Goal: Information Seeking & Learning: Compare options

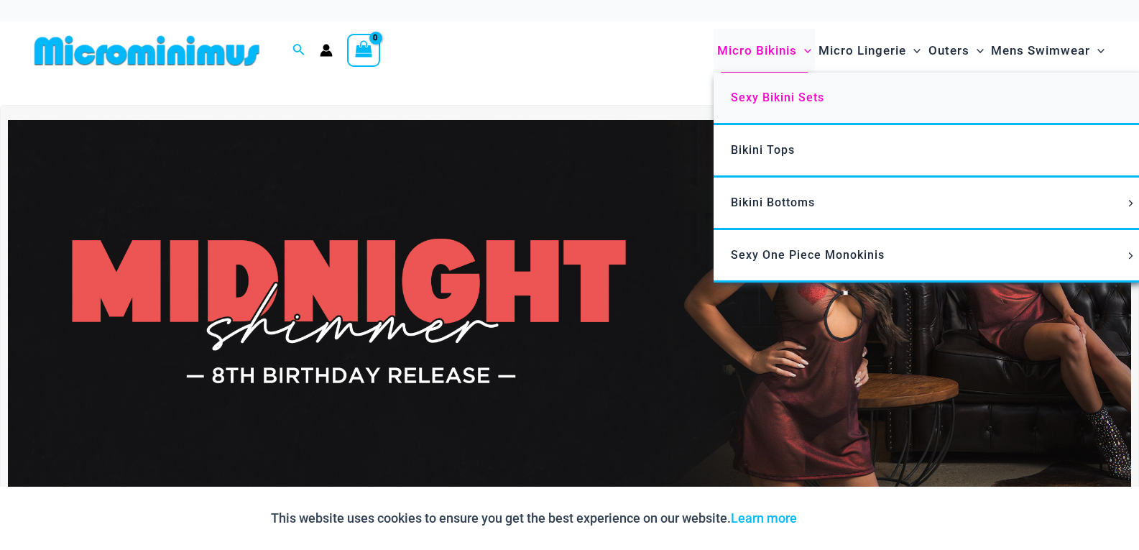
click at [781, 96] on span "Sexy Bikini Sets" at bounding box center [777, 98] width 93 height 14
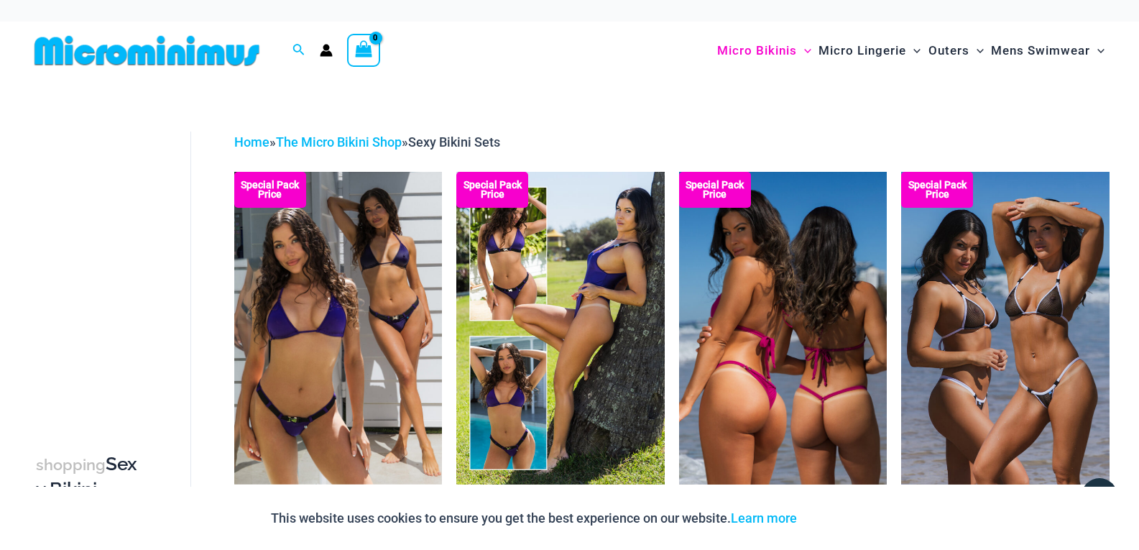
click at [726, 267] on img at bounding box center [783, 328] width 208 height 312
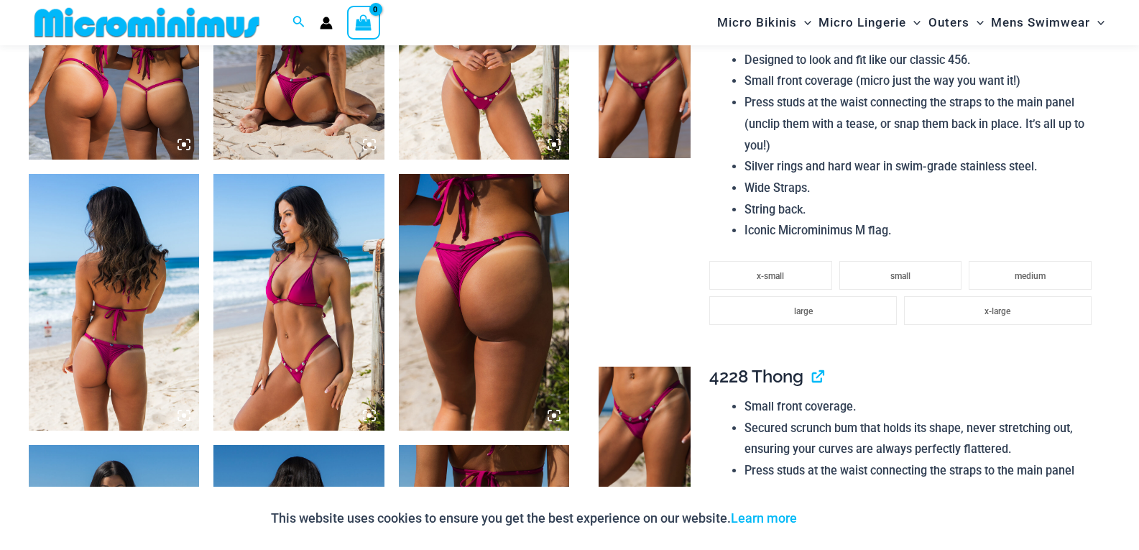
scroll to position [1065, 0]
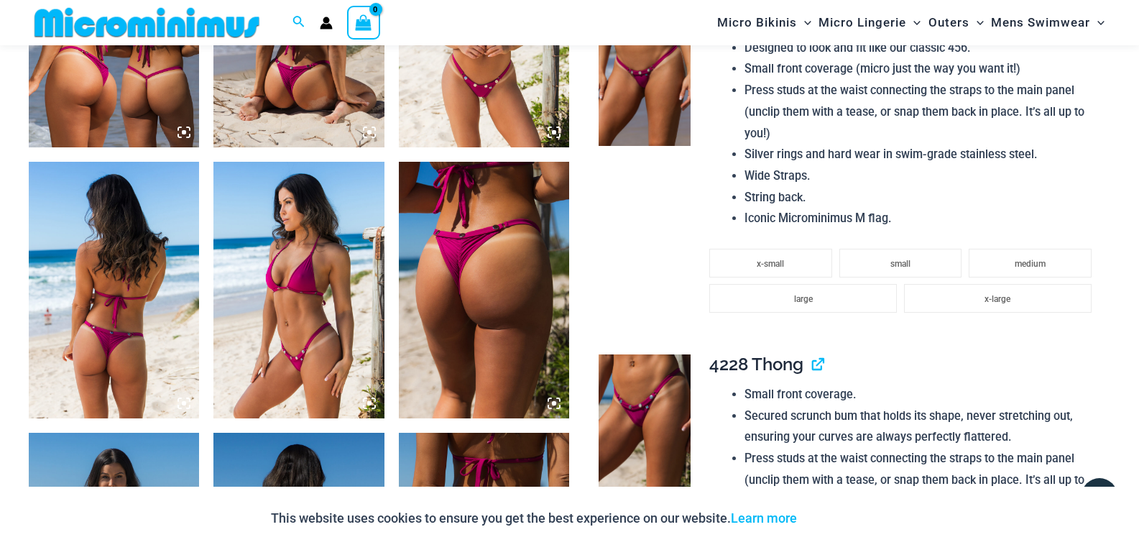
click at [106, 236] on img at bounding box center [114, 290] width 170 height 256
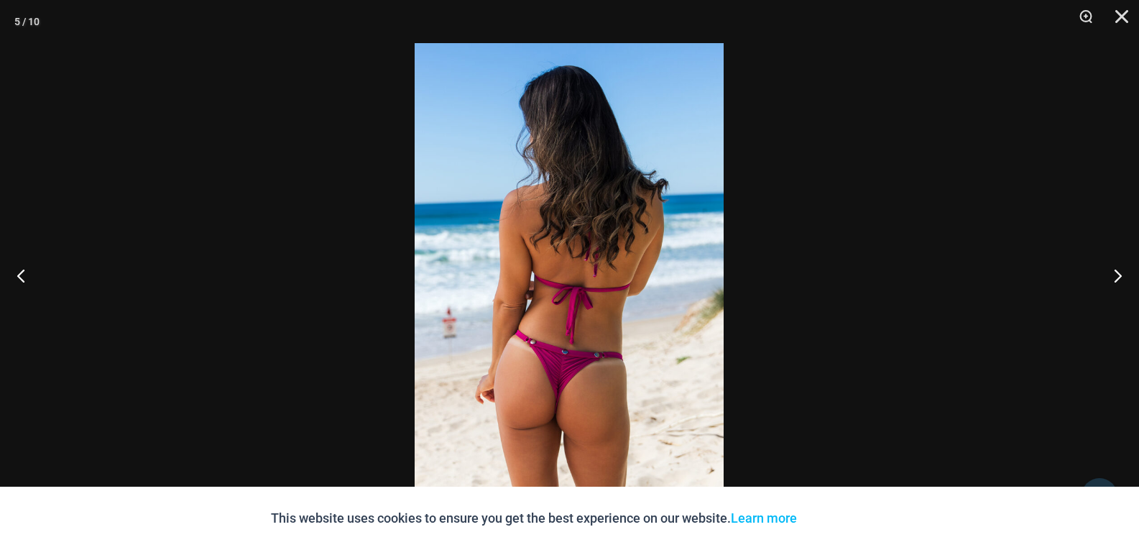
drag, startPoint x: 106, startPoint y: 236, endPoint x: 476, endPoint y: 194, distance: 371.9
click at [14, 272] on button "Previous" at bounding box center [27, 275] width 54 height 72
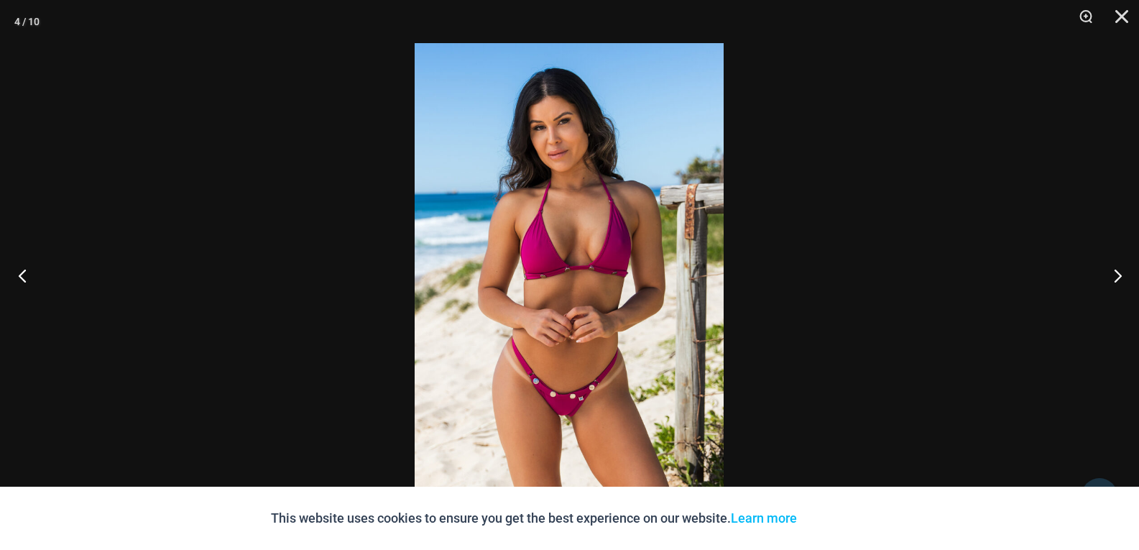
click at [14, 272] on button "Previous" at bounding box center [27, 275] width 54 height 72
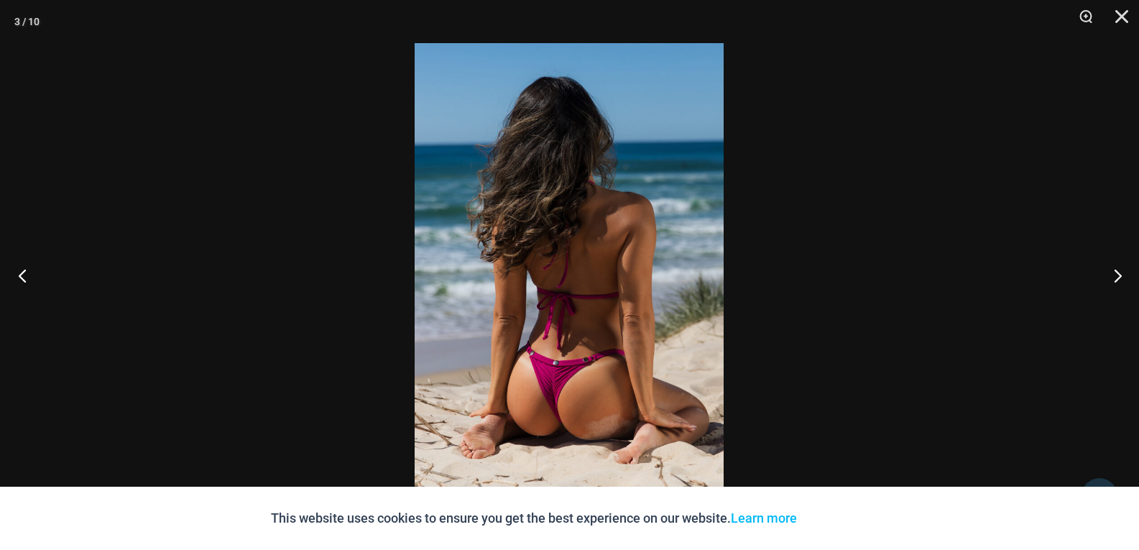
click at [14, 272] on button "Previous" at bounding box center [27, 275] width 54 height 72
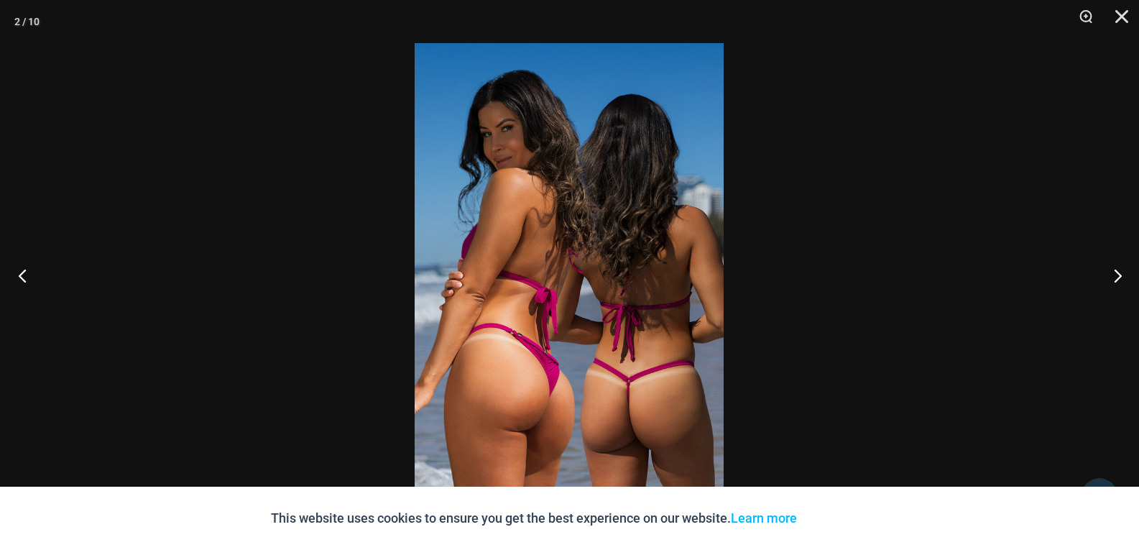
click at [27, 270] on button "Previous" at bounding box center [27, 275] width 54 height 72
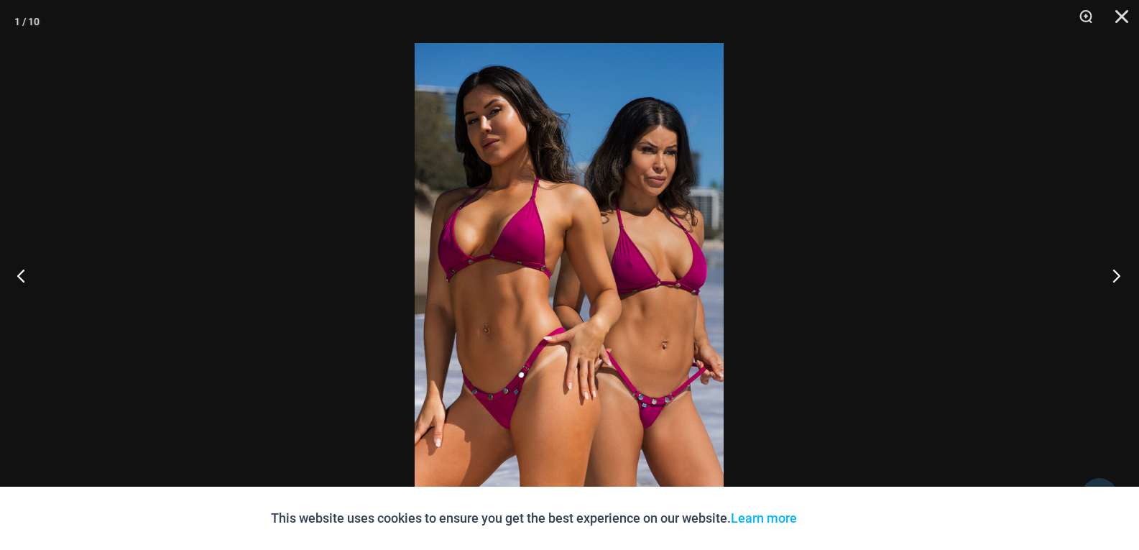
click at [1117, 277] on button "Next" at bounding box center [1113, 275] width 54 height 72
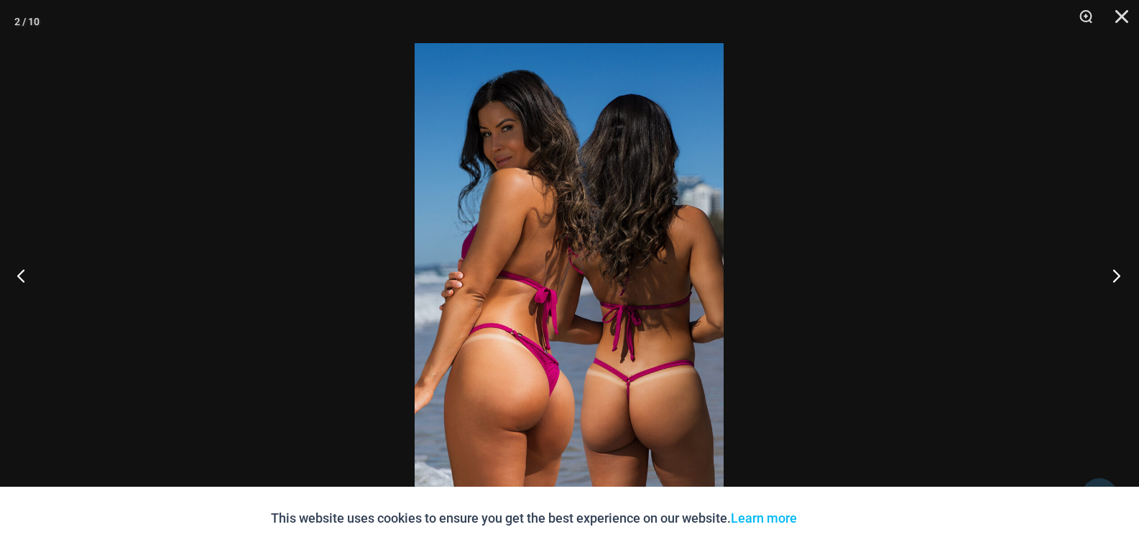
click at [1117, 277] on button "Next" at bounding box center [1113, 275] width 54 height 72
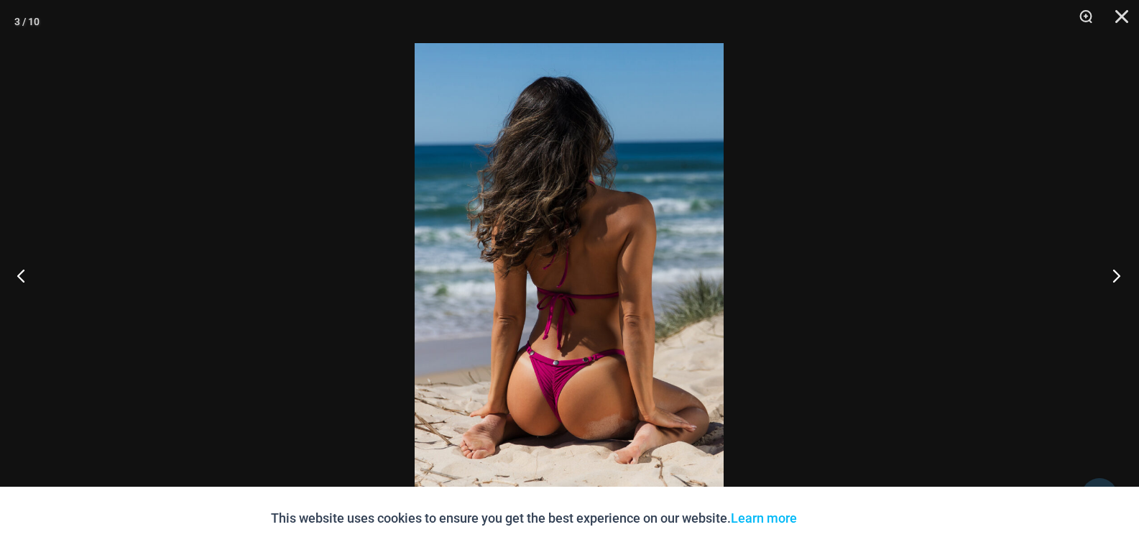
click at [1117, 277] on button "Next" at bounding box center [1113, 275] width 54 height 72
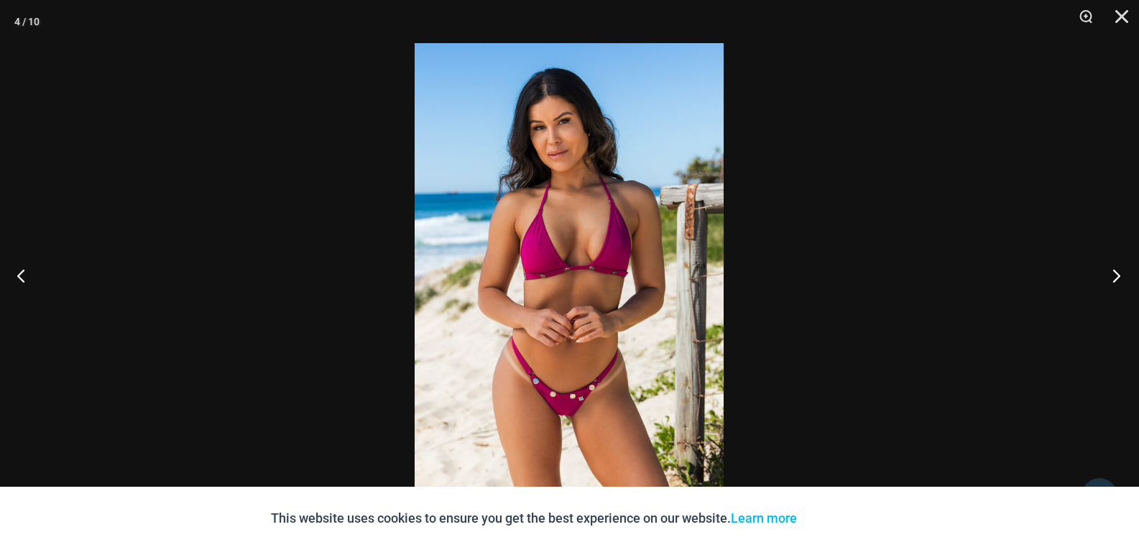
click at [1117, 277] on button "Next" at bounding box center [1113, 275] width 54 height 72
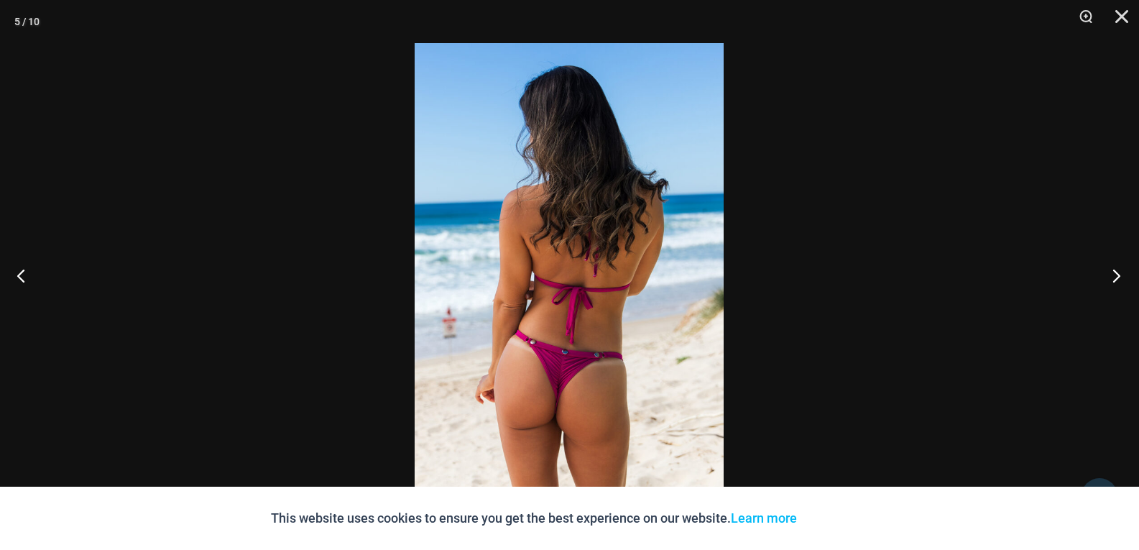
click at [1114, 277] on button "Next" at bounding box center [1113, 275] width 54 height 72
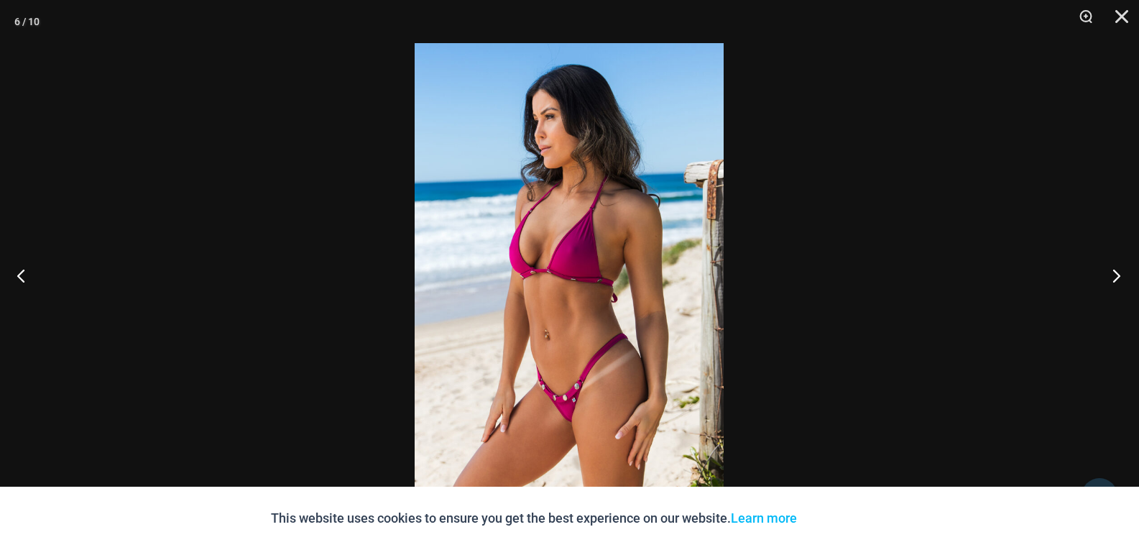
click at [1114, 277] on button "Next" at bounding box center [1113, 275] width 54 height 72
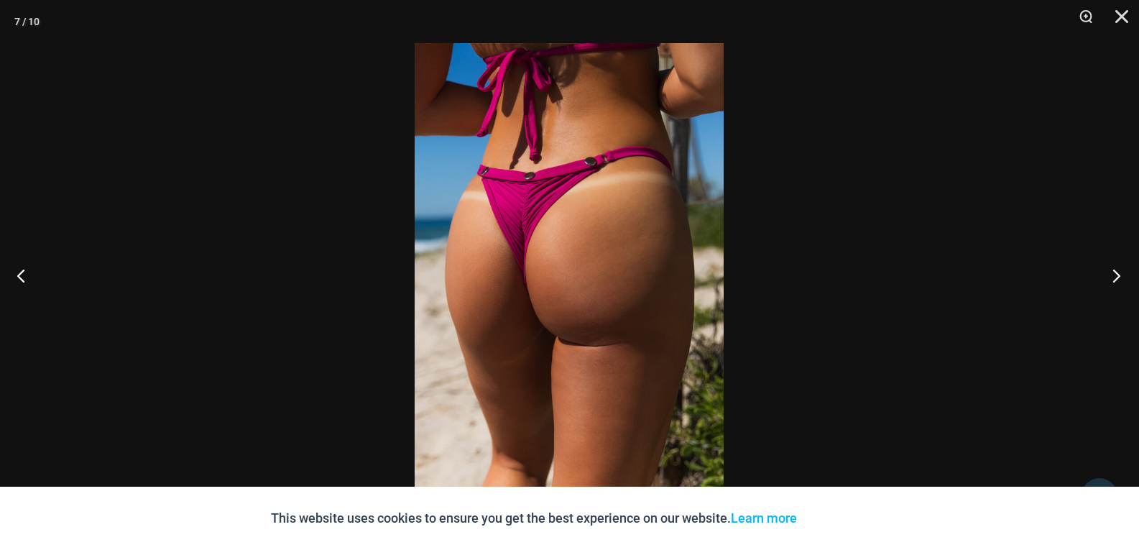
click at [1111, 275] on button "Next" at bounding box center [1113, 275] width 54 height 72
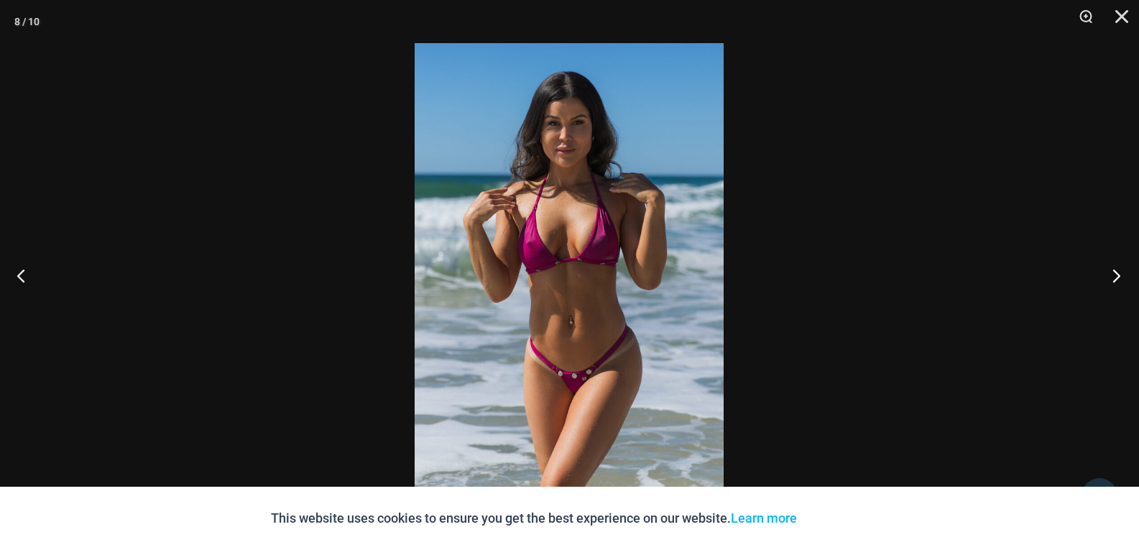
click at [1109, 273] on button "Next" at bounding box center [1113, 275] width 54 height 72
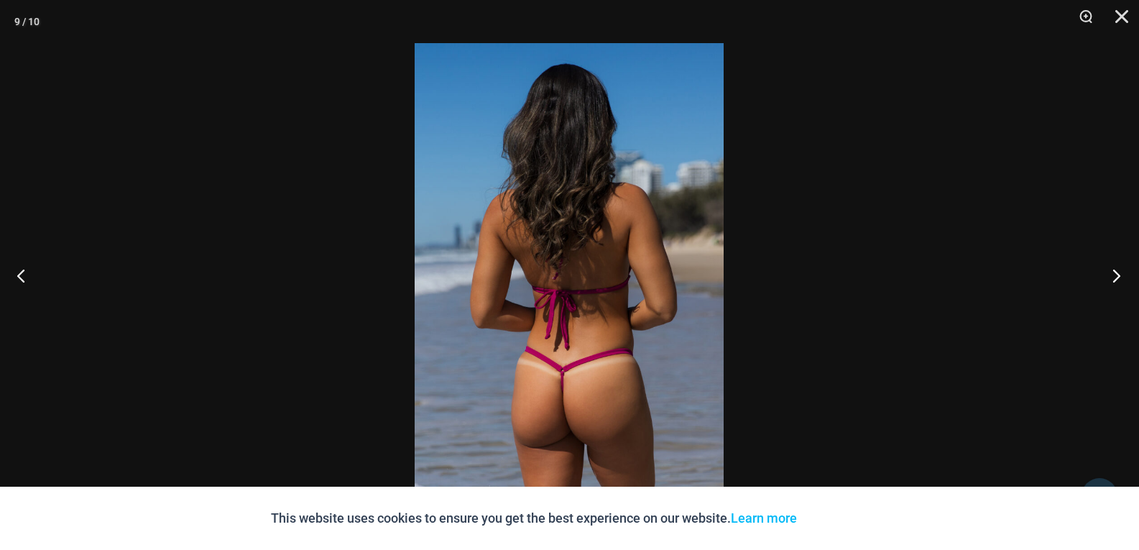
click at [1119, 274] on button "Next" at bounding box center [1113, 275] width 54 height 72
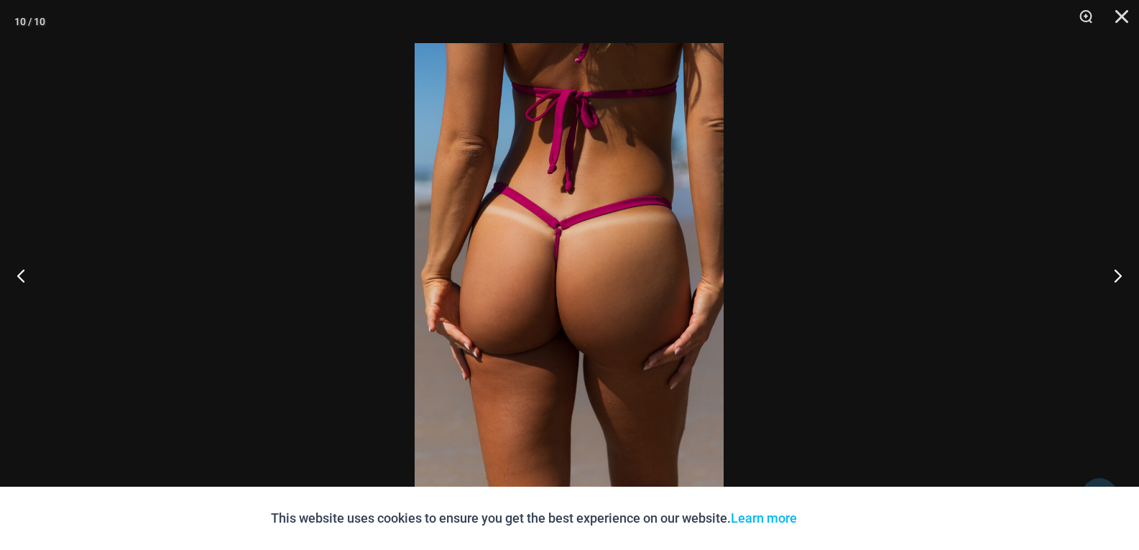
click at [838, 157] on div at bounding box center [569, 275] width 1139 height 550
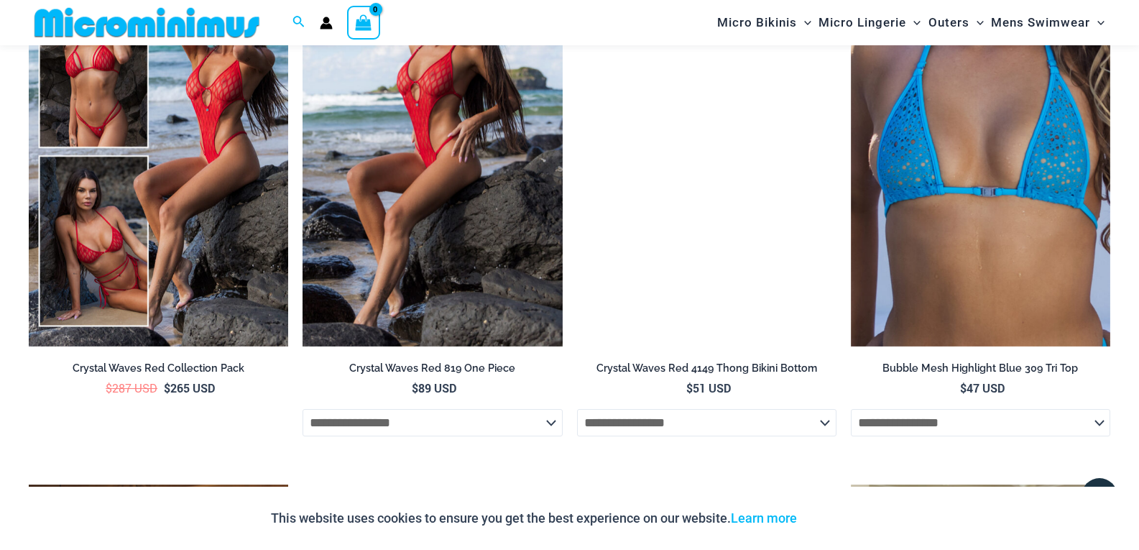
scroll to position [3222, 0]
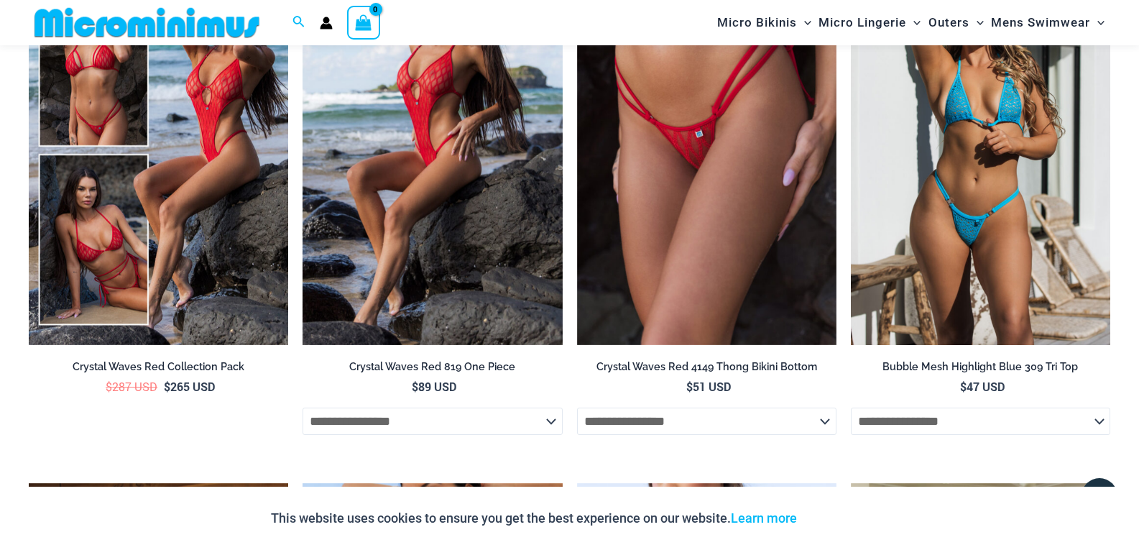
click at [917, 173] on img at bounding box center [981, 150] width 260 height 390
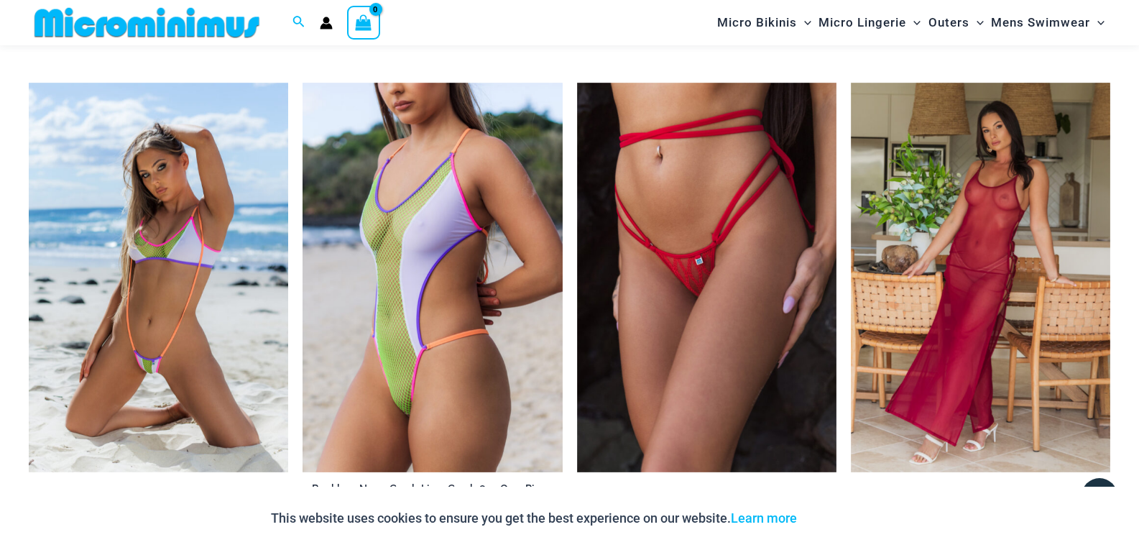
scroll to position [3869, 0]
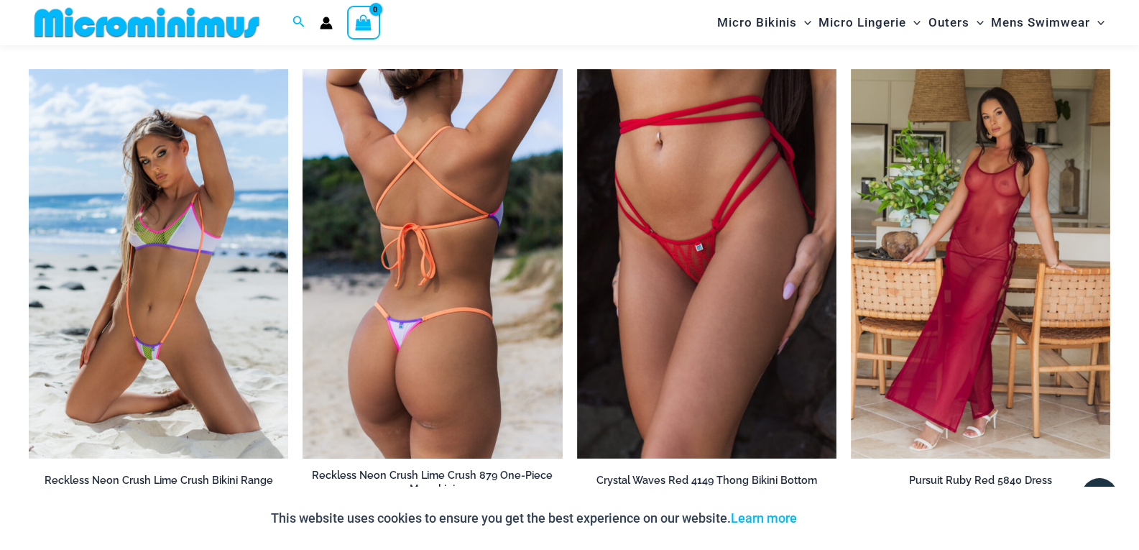
click at [474, 257] on img at bounding box center [433, 264] width 260 height 390
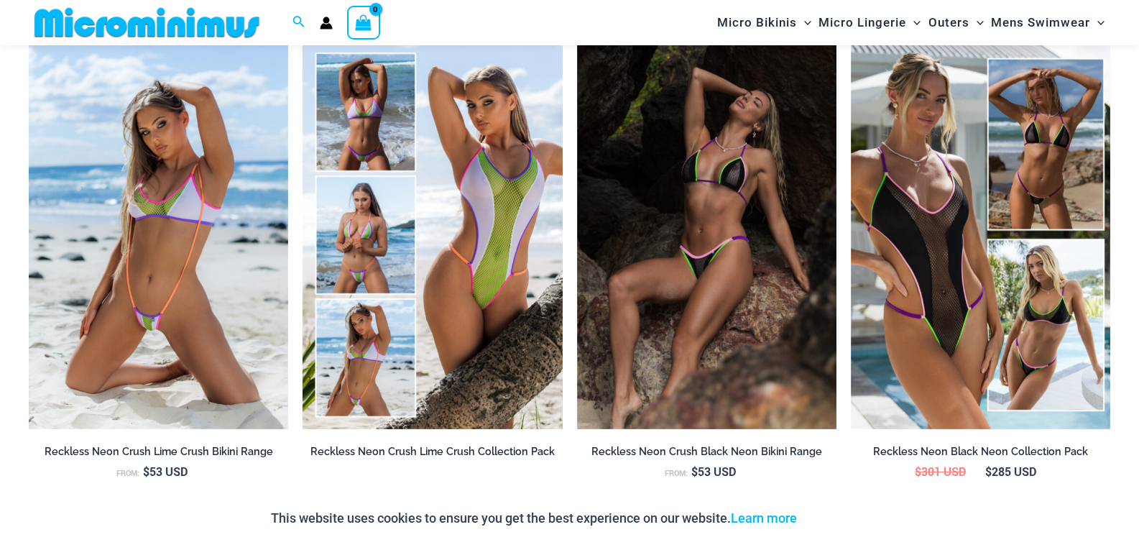
scroll to position [1510, 0]
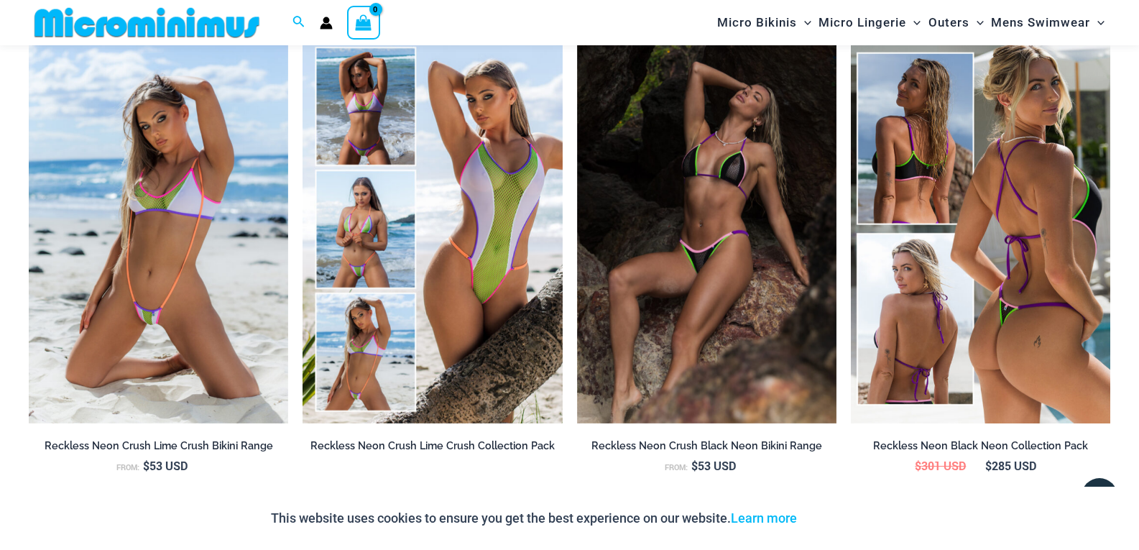
click at [930, 265] on img at bounding box center [981, 230] width 260 height 390
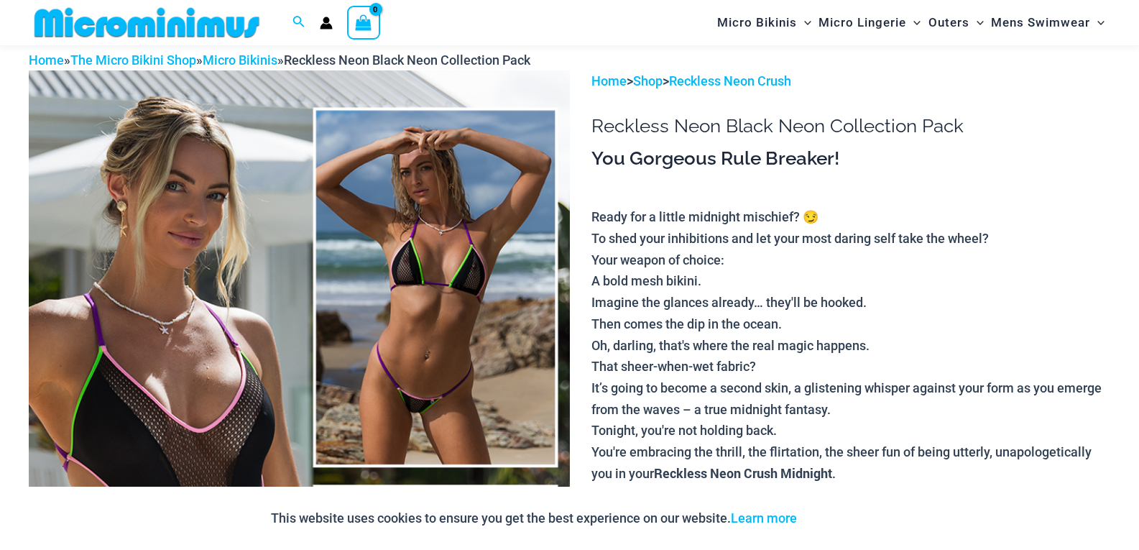
scroll to position [276, 0]
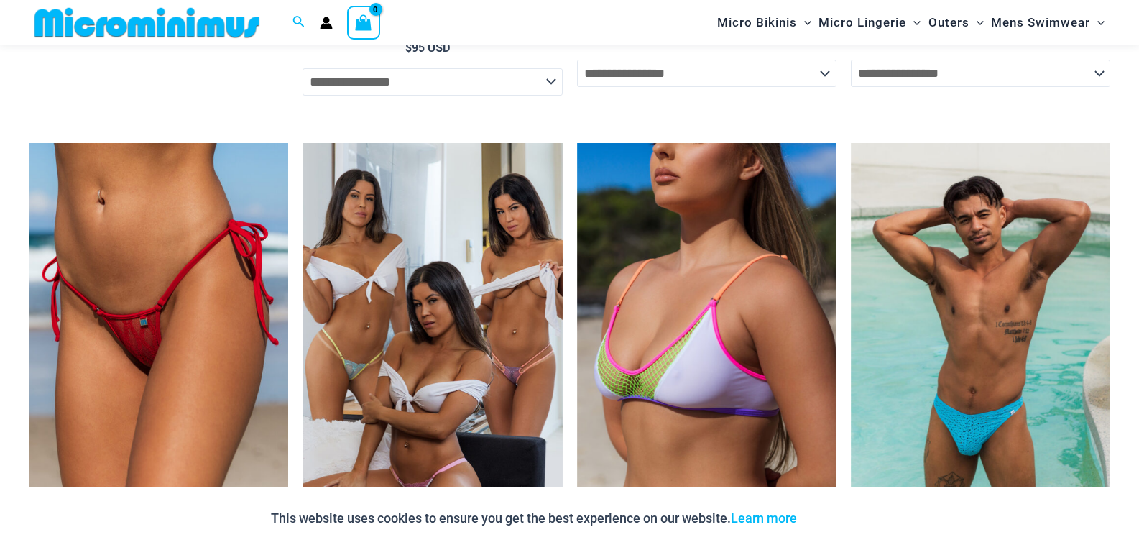
scroll to position [4331, 0]
